Goal: Task Accomplishment & Management: Complete application form

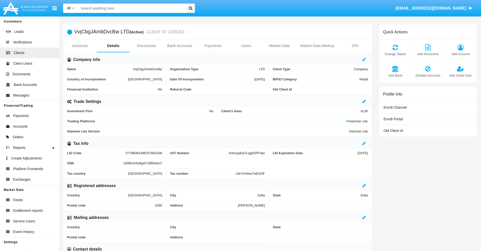
click at [180, 46] on link "Bank Accounts" at bounding box center [179, 46] width 33 height 12
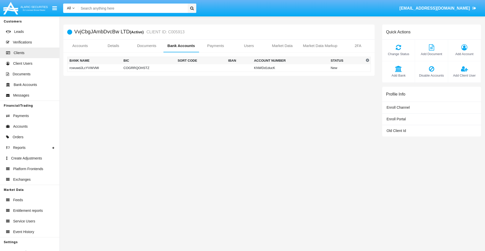
click at [94, 68] on td "rcwuwdJLcYVWVMI" at bounding box center [94, 68] width 54 height 8
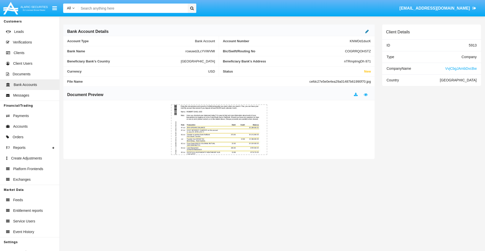
click at [367, 31] on icon at bounding box center [367, 31] width 4 height 4
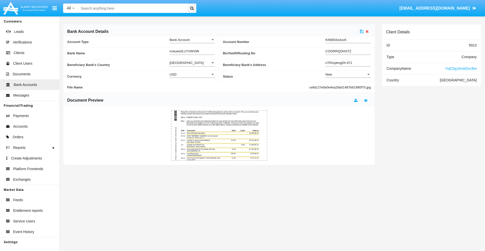
click at [348, 74] on div "New" at bounding box center [345, 74] width 41 height 4
click at [348, 87] on span "Active" at bounding box center [347, 87] width 45 height 10
click at [362, 31] on icon at bounding box center [362, 31] width 4 height 4
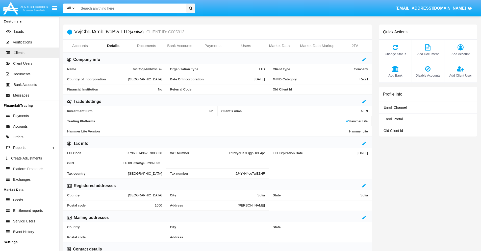
click at [180, 46] on link "Bank Accounts" at bounding box center [179, 46] width 33 height 12
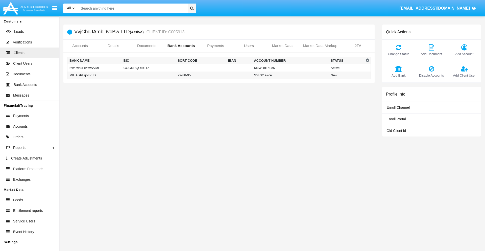
click at [94, 75] on td "MIUAjsPLqoIIZLD" at bounding box center [94, 76] width 54 height 8
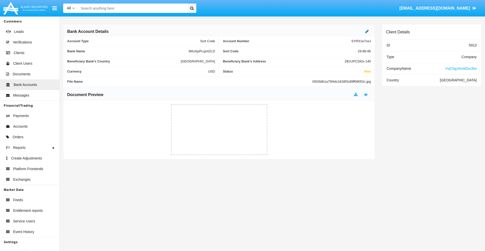
click at [367, 31] on icon at bounding box center [367, 31] width 4 height 4
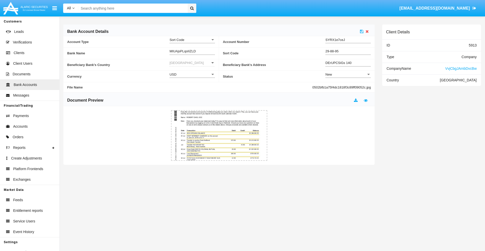
click at [348, 74] on div "New" at bounding box center [345, 74] width 41 height 4
click at [348, 87] on span "Active" at bounding box center [347, 87] width 45 height 10
click at [362, 31] on icon at bounding box center [362, 31] width 4 height 4
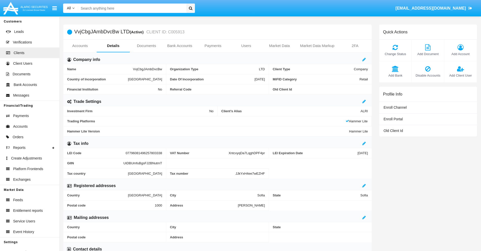
click at [395, 75] on span "Add Bank" at bounding box center [395, 75] width 27 height 5
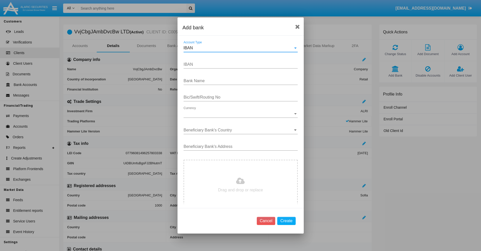
click at [239, 48] on div "IBAN" at bounding box center [239, 48] width 110 height 5
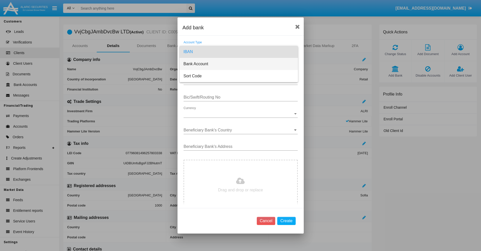
click at [239, 64] on span "Bank Account" at bounding box center [239, 64] width 110 height 12
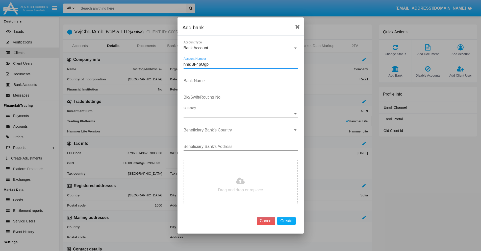
type input "hmdBF4pOgp"
type input "OCNXvKUOaZlOVBs"
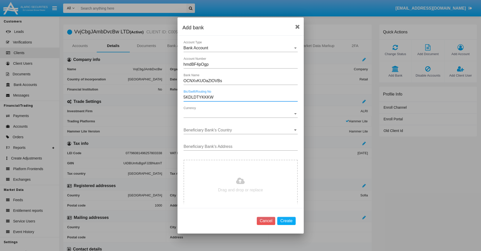
type input "5KDLDTYKKKW"
click at [239, 114] on span "Currency" at bounding box center [239, 113] width 110 height 5
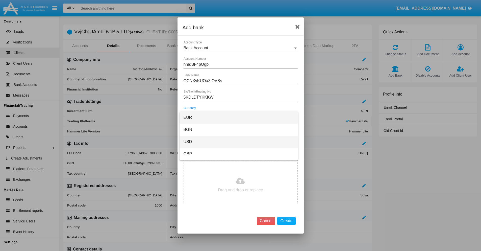
click at [239, 142] on span "USD" at bounding box center [239, 142] width 110 height 12
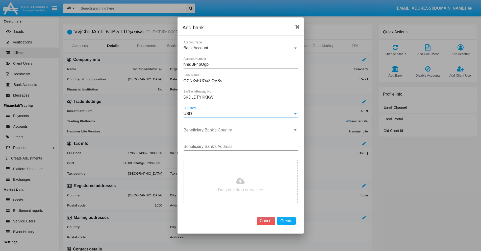
click at [239, 130] on input "Beneficiary Bank's Country" at bounding box center [241, 130] width 114 height 5
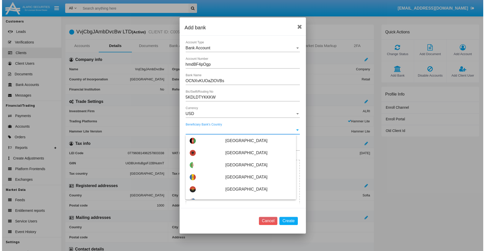
scroll to position [1209, 0]
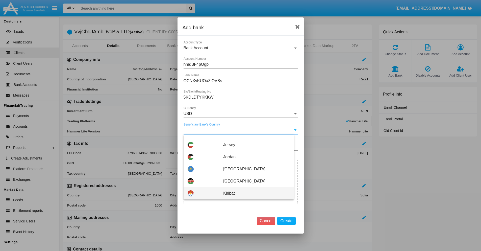
click at [254, 193] on span "Kiribati" at bounding box center [256, 193] width 66 height 12
type input "Kiribati"
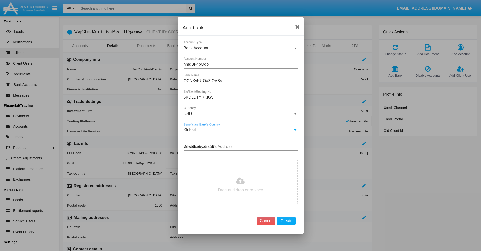
type input "WfwKBoDoqu 193"
type input "C:\fakepath\bank-statement.png"
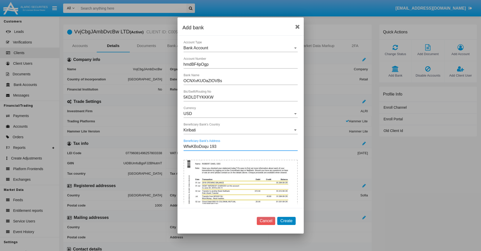
click at [287, 221] on button "Create" at bounding box center [286, 221] width 18 height 8
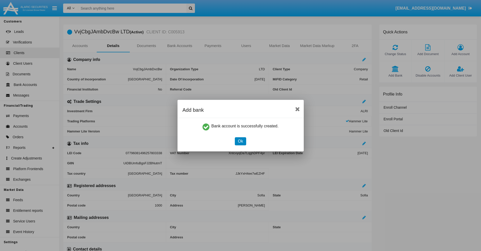
click at [241, 141] on button "Ok" at bounding box center [240, 141] width 11 height 8
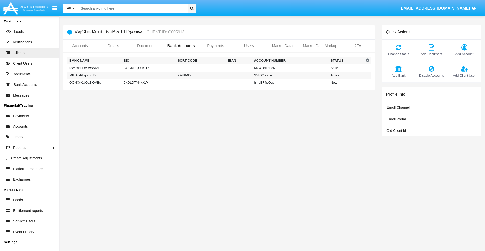
click at [94, 82] on td "OCNXvKUOaZlOVBs" at bounding box center [94, 83] width 54 height 8
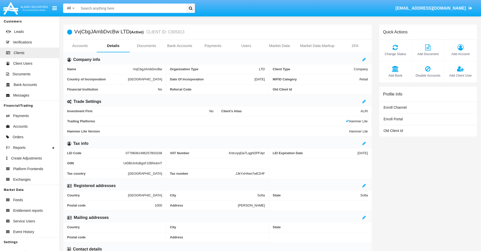
click at [395, 75] on span "Add Bank" at bounding box center [395, 75] width 27 height 5
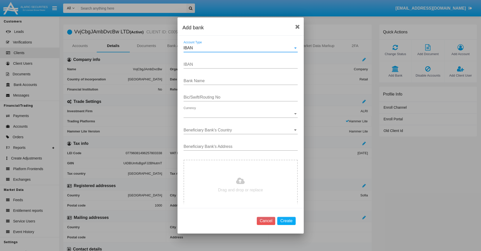
click at [239, 48] on div "IBAN" at bounding box center [239, 48] width 110 height 5
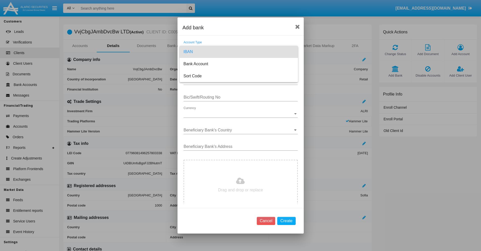
click at [239, 52] on span "IBAN" at bounding box center [239, 52] width 110 height 12
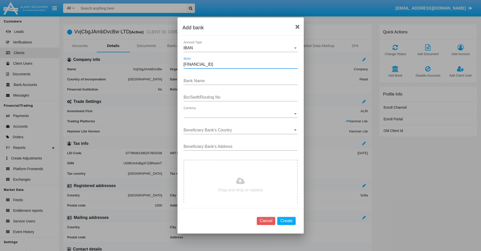
type input "[FINANCIAL_ID]"
type input "pVMdbcBusJTXwLx"
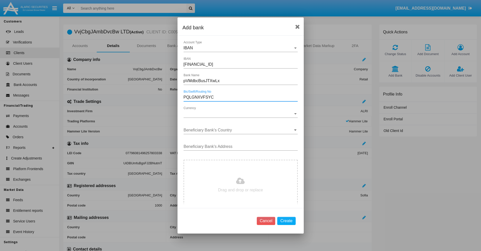
type input "PQLGNXVFSYC"
click at [239, 114] on span "Currency" at bounding box center [239, 113] width 110 height 5
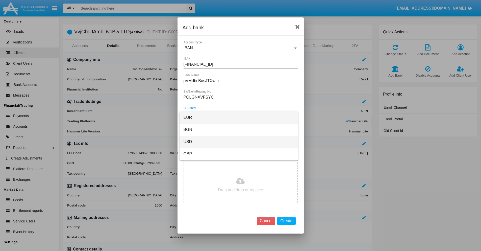
click at [239, 142] on span "USD" at bounding box center [239, 142] width 110 height 12
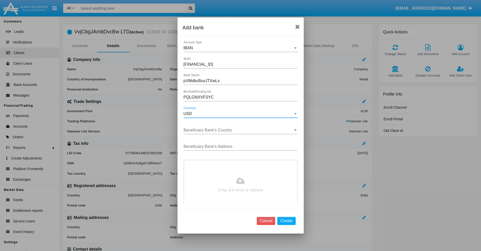
click at [239, 130] on input "Beneficiary Bank's Country" at bounding box center [241, 130] width 114 height 5
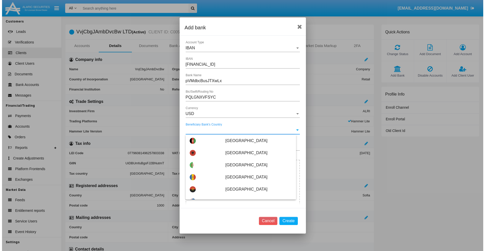
scroll to position [566, 0]
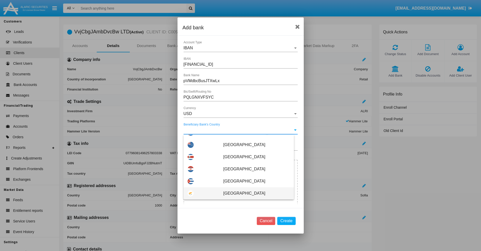
click at [254, 193] on span "Cyprus" at bounding box center [256, 193] width 66 height 12
type input "Cyprus"
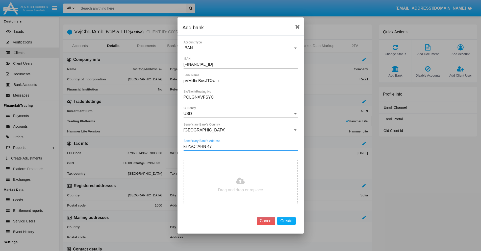
type input "ksYxOItAHN 476"
type input "C:\fakepath\bank-statement.png"
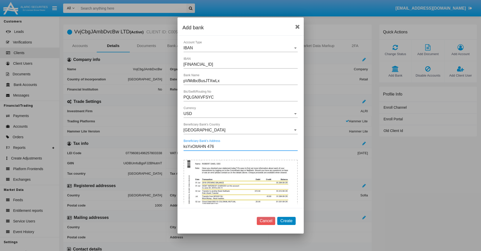
click at [287, 221] on button "Create" at bounding box center [286, 221] width 18 height 8
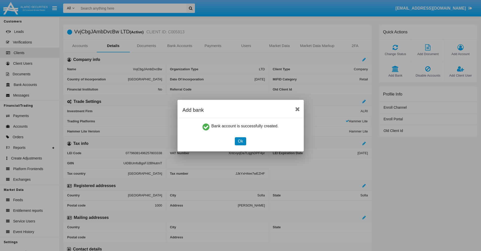
click at [241, 141] on button "Ok" at bounding box center [240, 141] width 11 height 8
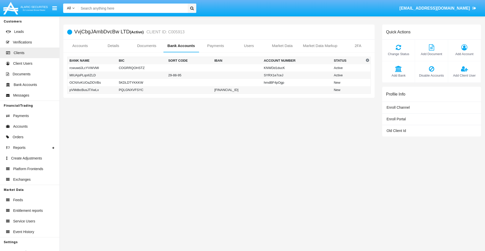
click at [92, 90] on td "pVMdbcBusJTXwLx" at bounding box center [92, 90] width 50 height 8
